Goal: Task Accomplishment & Management: Use online tool/utility

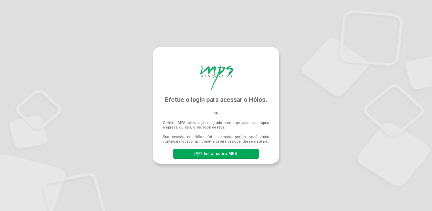
click at [224, 158] on span "Entrar com a MPS" at bounding box center [216, 153] width 44 height 9
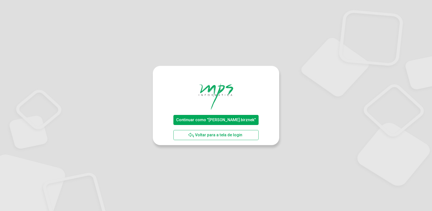
click at [237, 119] on span "Continuar como "fernando.birznek"" at bounding box center [216, 119] width 80 height 5
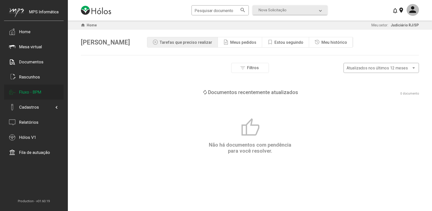
click at [36, 92] on div "Fluxo - BPM" at bounding box center [30, 91] width 22 height 5
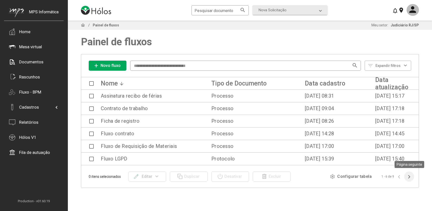
click at [410, 175] on icon "Página seguinte" at bounding box center [408, 176] width 7 height 7
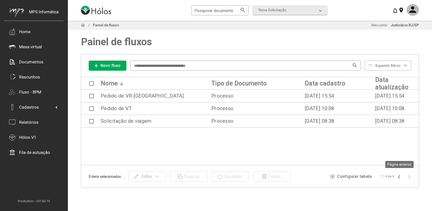
click at [400, 176] on icon "Página anterior" at bounding box center [398, 176] width 7 height 7
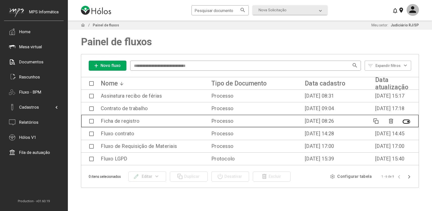
click at [90, 122] on span at bounding box center [91, 121] width 5 height 5
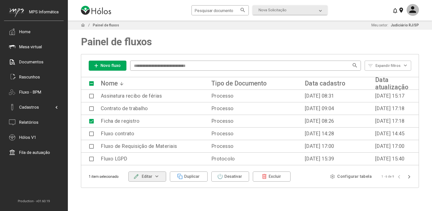
click at [163, 177] on button "edit Editar expand_more" at bounding box center [147, 176] width 38 height 10
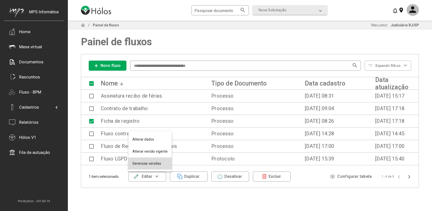
click at [156, 164] on button "Gerenciar versões" at bounding box center [149, 163] width 43 height 12
